Goal: Navigation & Orientation: Find specific page/section

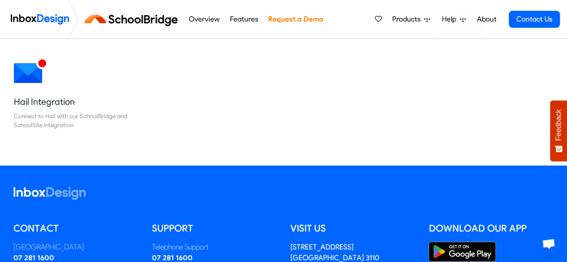
scroll to position [843, 0]
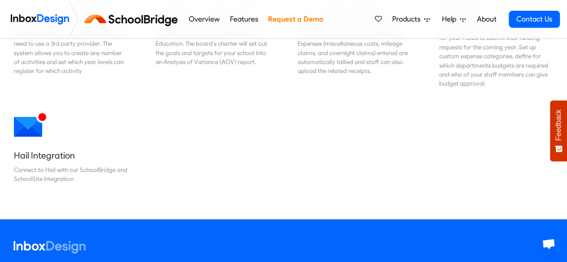
click at [242, 21] on link "Features" at bounding box center [243, 19] width 33 height 18
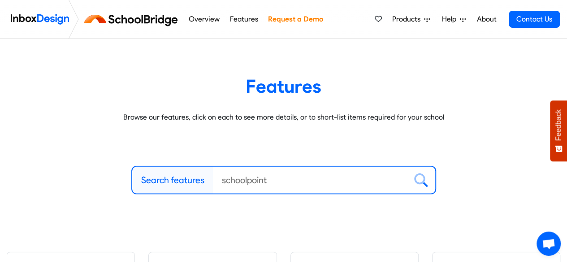
click at [104, 19] on img at bounding box center [133, 20] width 101 height 22
